Goal: Information Seeking & Learning: Learn about a topic

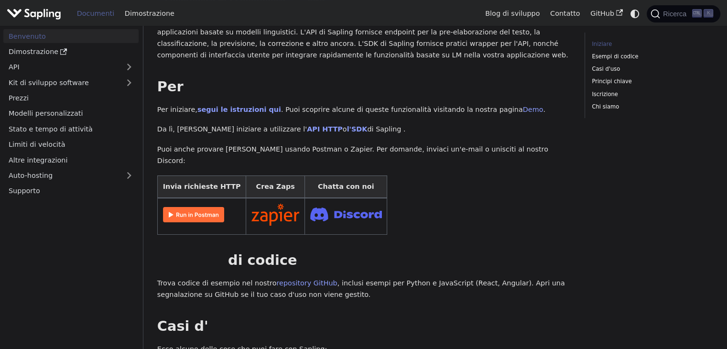
scroll to position [48, 0]
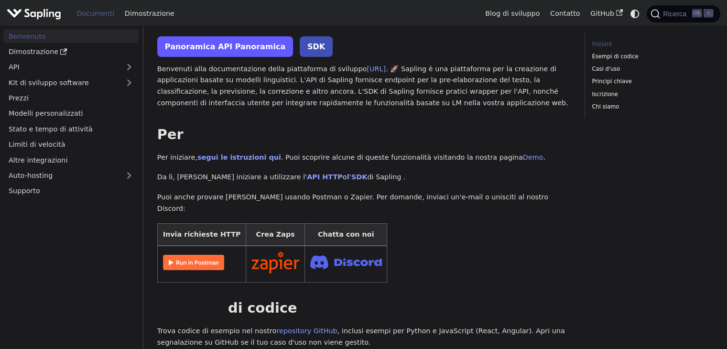
click at [202, 52] on link "Panoramica API Panoramica" at bounding box center [225, 46] width 136 height 21
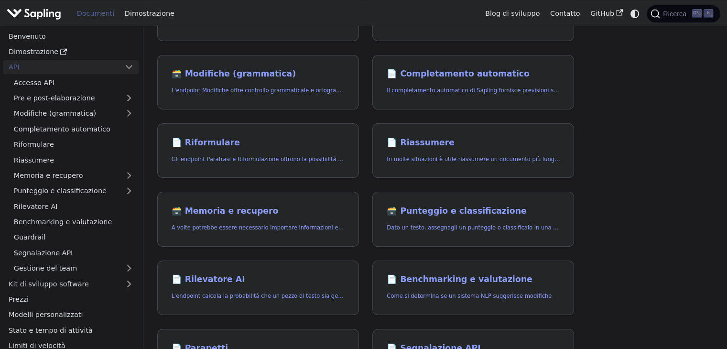
scroll to position [143, 0]
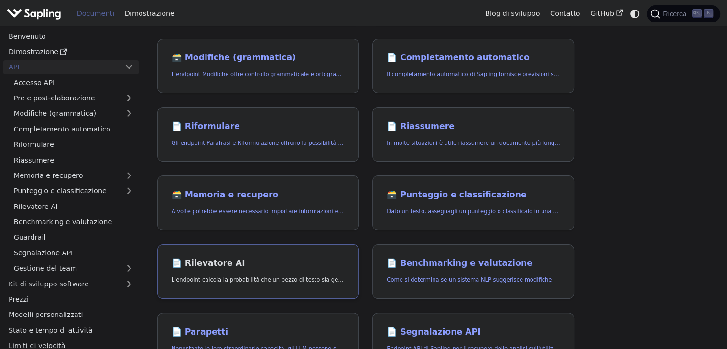
click at [283, 297] on link "📄️ Rilevatore AI L'endpoint calcola la probabilità che un pezzo di testo sia ge…" at bounding box center [258, 271] width 202 height 55
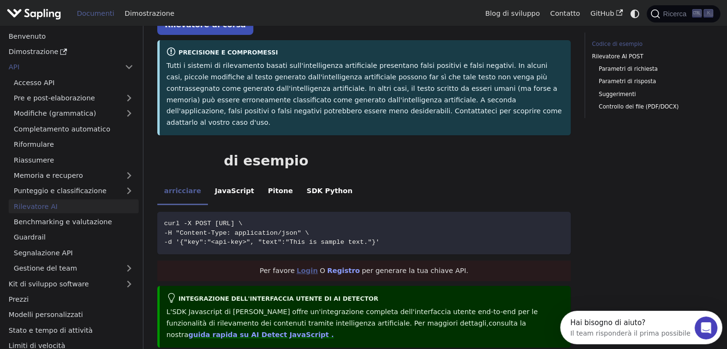
click at [308, 267] on font "Login" at bounding box center [307, 271] width 22 height 8
